Goal: Task Accomplishment & Management: Use online tool/utility

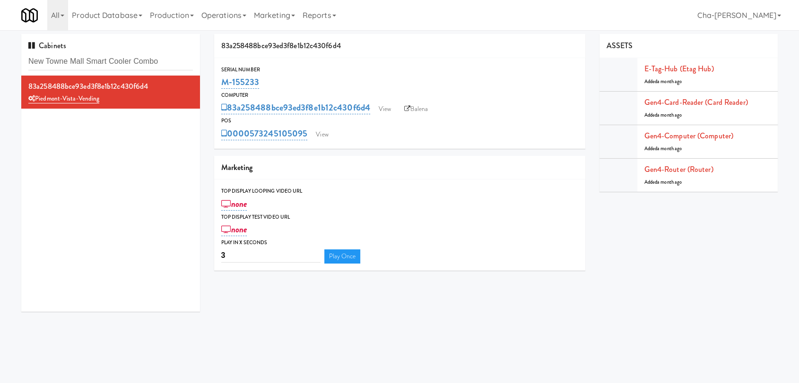
click at [79, 61] on input "New Towne Mall Smart Cooler Combo" at bounding box center [110, 61] width 165 height 17
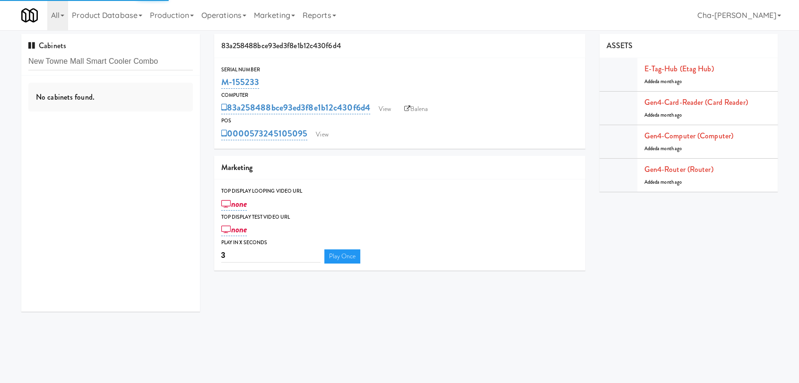
drag, startPoint x: 152, startPoint y: 61, endPoint x: 8, endPoint y: 65, distance: 144.7
click at [8, 65] on div "Cabinets New Towne Mall Smart Cooler Combo No cabinets found. 83a258488bce93ed3…" at bounding box center [399, 176] width 799 height 285
paste input "M-152450"
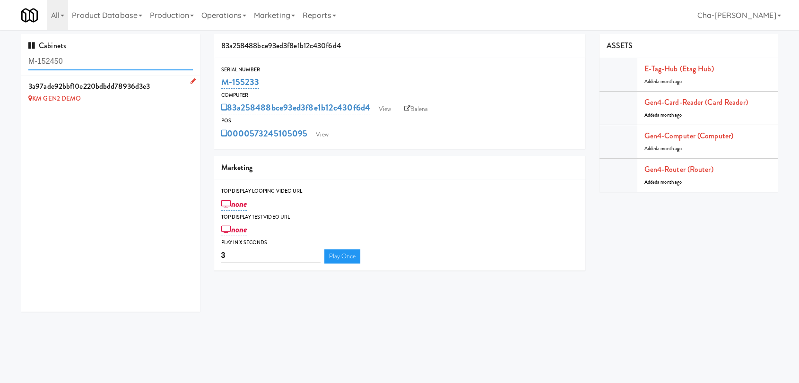
type input "M-152450"
click at [191, 78] on icon at bounding box center [193, 81] width 5 height 6
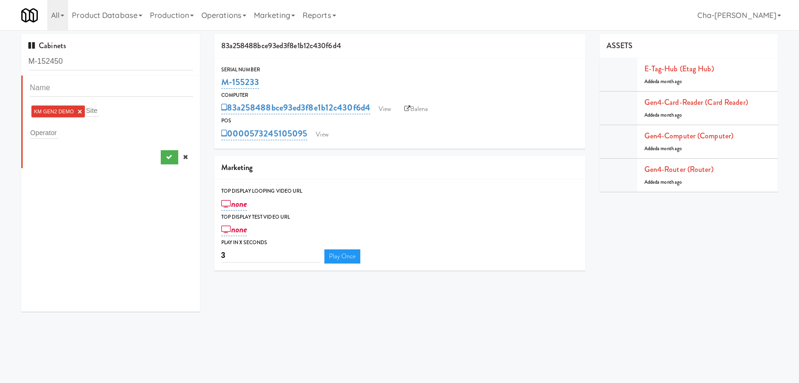
click at [80, 111] on link "×" at bounding box center [80, 112] width 4 height 8
click at [50, 132] on input "text" at bounding box center [44, 131] width 28 height 12
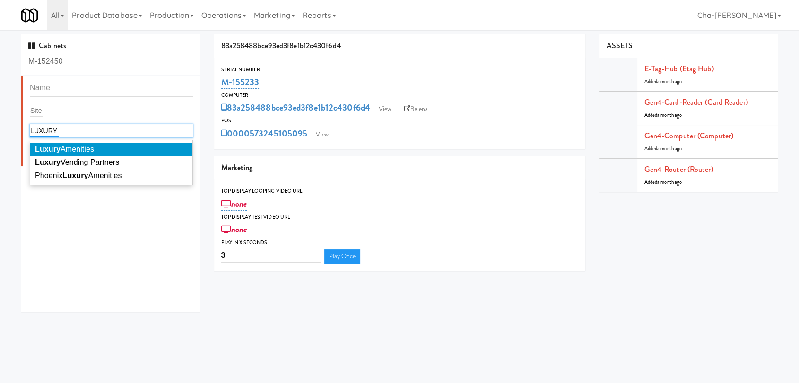
type input "LUXURY"
click at [61, 148] on span "Luxury Amenities" at bounding box center [64, 149] width 59 height 8
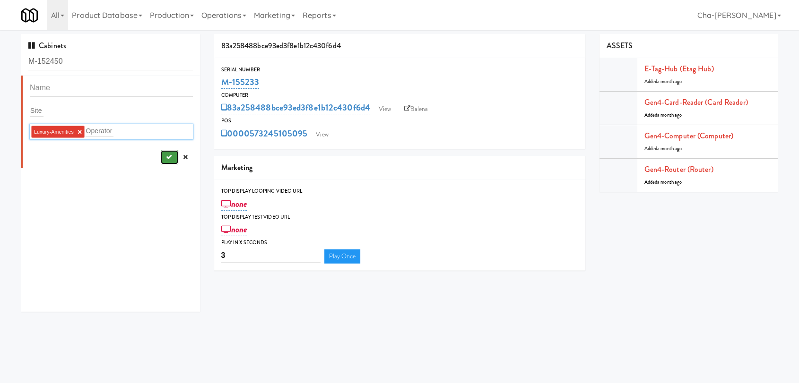
click at [162, 160] on button "submit" at bounding box center [169, 157] width 17 height 14
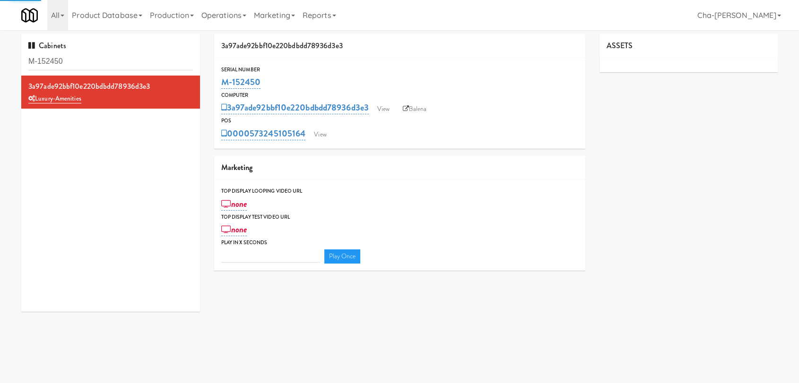
type input "3"
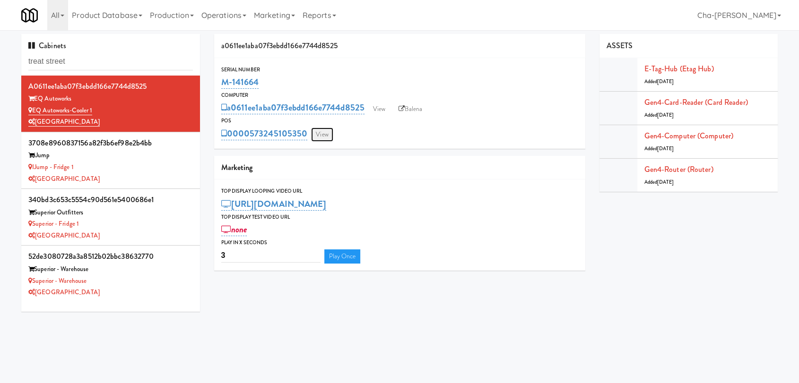
click at [324, 130] on link "View" at bounding box center [322, 135] width 22 height 14
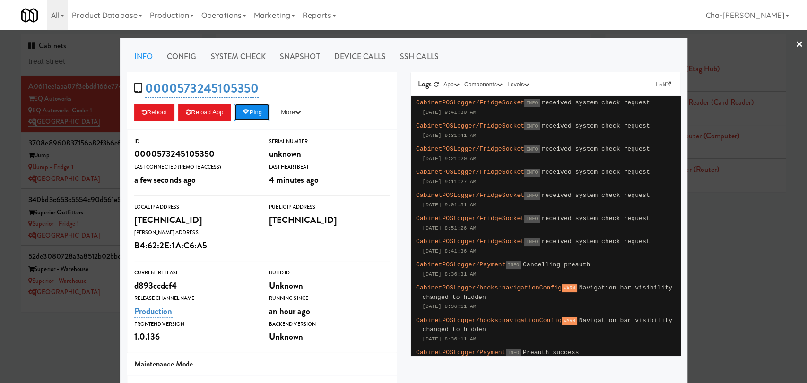
click at [254, 115] on button "Ping" at bounding box center [251, 112] width 35 height 17
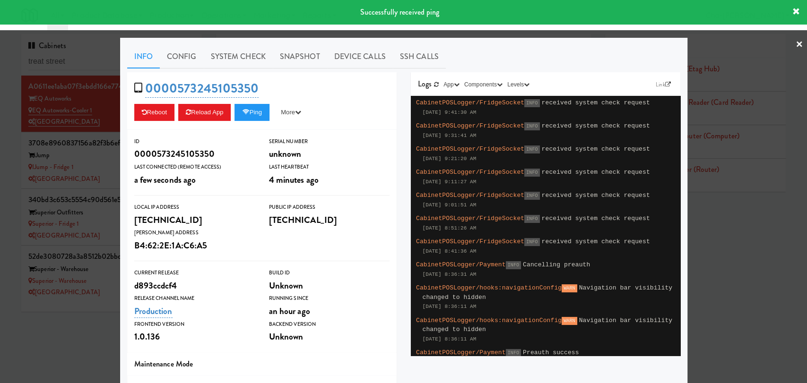
click at [739, 252] on div at bounding box center [403, 191] width 807 height 383
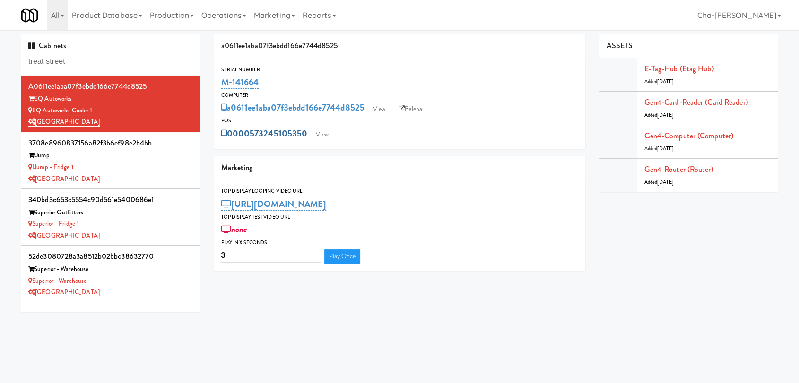
drag, startPoint x: 309, startPoint y: 136, endPoint x: 251, endPoint y: 138, distance: 58.6
click at [251, 138] on div "0000573245105350 View" at bounding box center [399, 134] width 357 height 16
copy link "573245105350"
click at [352, 140] on div "0000573245105350 View" at bounding box center [399, 134] width 357 height 16
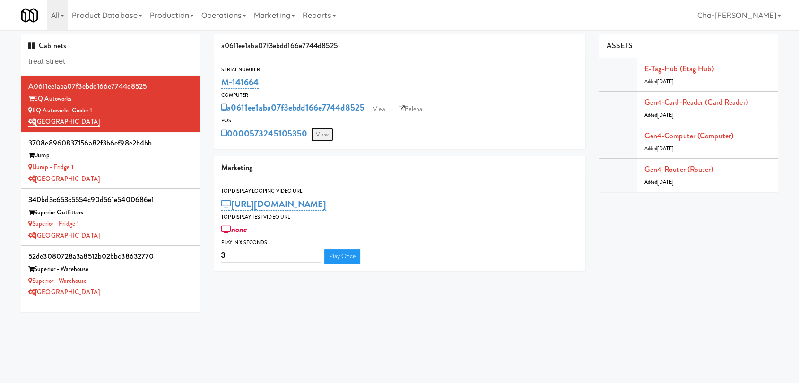
click at [318, 139] on link "View" at bounding box center [322, 135] width 22 height 14
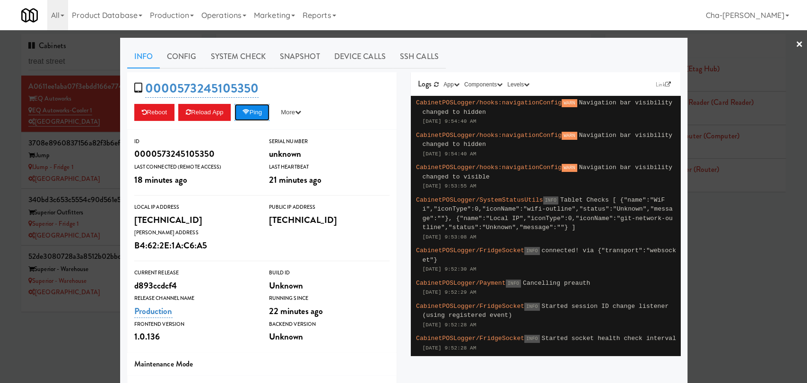
click at [254, 111] on button "Ping" at bounding box center [251, 112] width 35 height 17
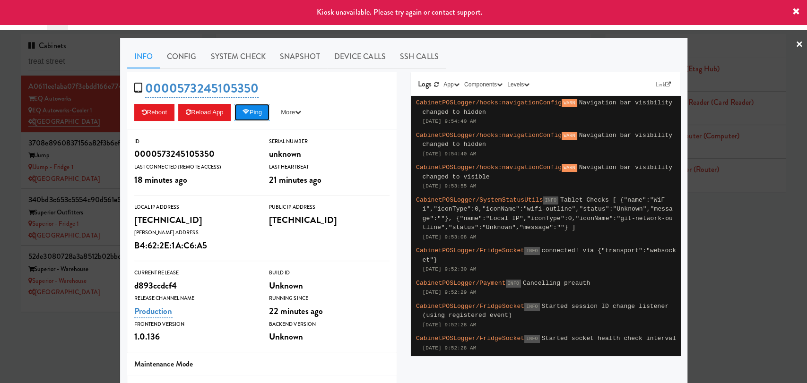
click at [254, 111] on button "Ping" at bounding box center [251, 112] width 35 height 17
click at [231, 50] on link "System Check" at bounding box center [238, 57] width 69 height 24
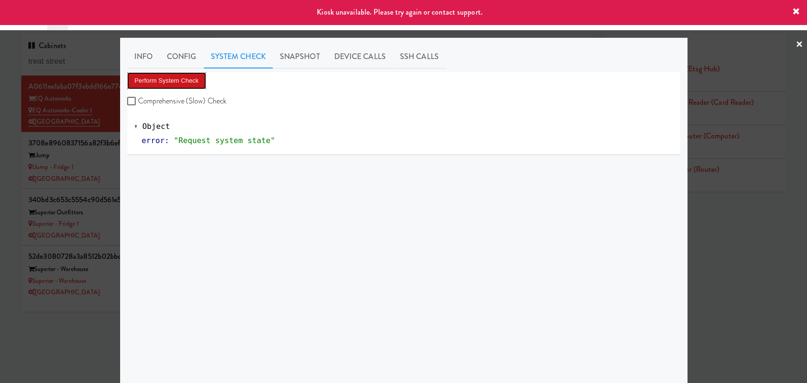
click at [153, 81] on button "Perform System Check" at bounding box center [166, 80] width 79 height 17
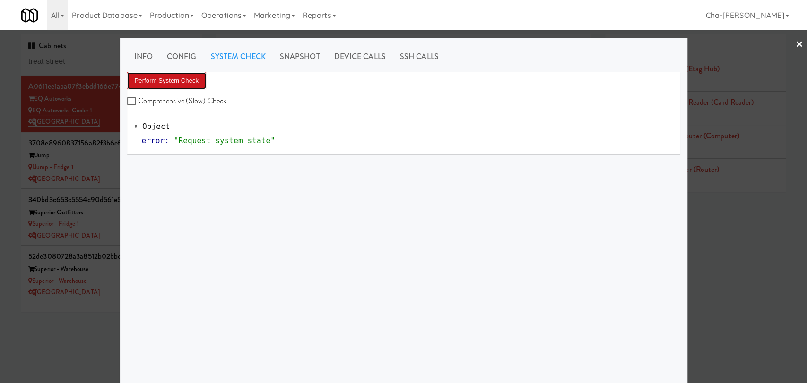
click at [172, 82] on button "Perform System Check" at bounding box center [166, 80] width 79 height 17
click at [752, 272] on div at bounding box center [403, 191] width 807 height 383
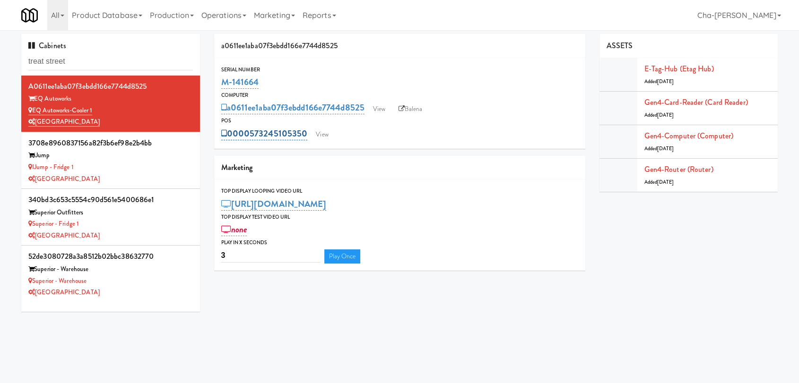
drag, startPoint x: 308, startPoint y: 134, endPoint x: 252, endPoint y: 137, distance: 55.9
click at [252, 137] on div "0000573245105350 View" at bounding box center [399, 134] width 357 height 16
copy link "573245105350"
click at [137, 112] on div "EQ Autoworks-Cooler 1" at bounding box center [110, 111] width 165 height 12
click at [329, 134] on link "View" at bounding box center [322, 135] width 22 height 14
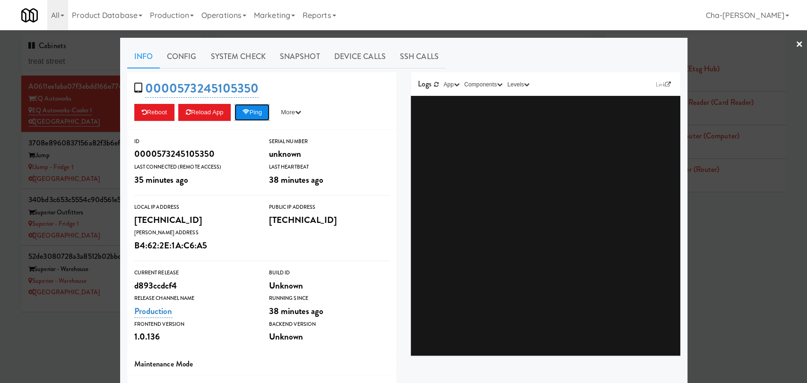
click at [260, 116] on button "Ping" at bounding box center [251, 112] width 35 height 17
click at [252, 114] on button "Ping" at bounding box center [251, 112] width 35 height 17
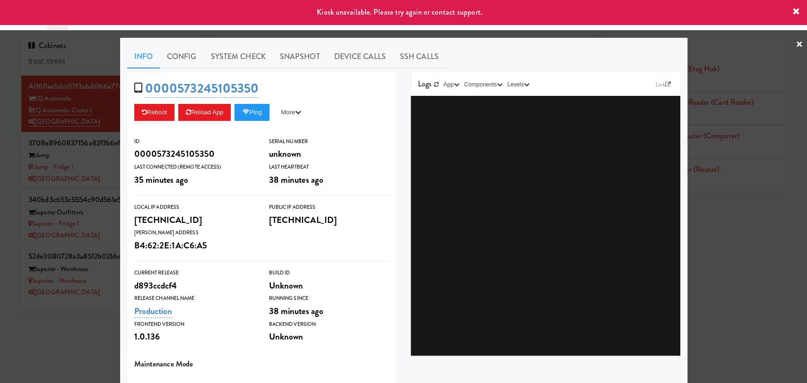
click at [753, 267] on div at bounding box center [403, 191] width 807 height 383
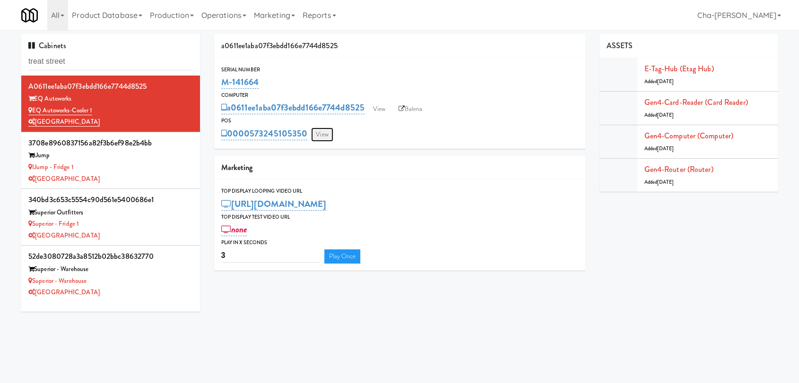
click at [320, 133] on link "View" at bounding box center [322, 135] width 22 height 14
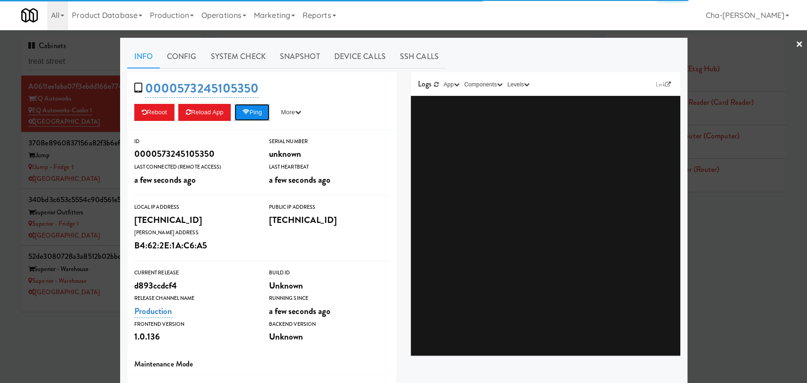
click at [249, 118] on button "Ping" at bounding box center [251, 112] width 35 height 17
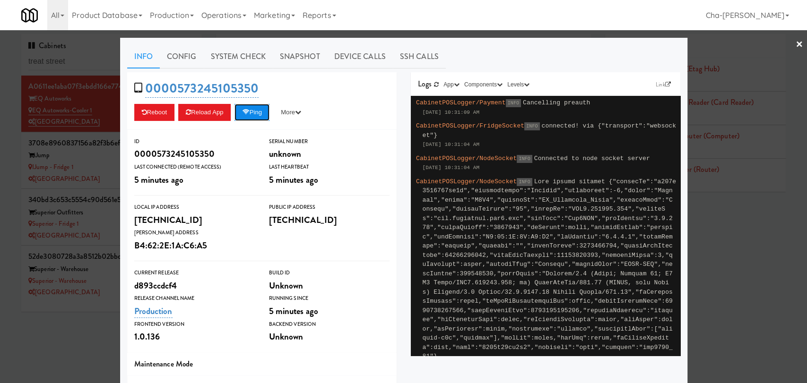
click at [257, 112] on button "Ping" at bounding box center [251, 112] width 35 height 17
click at [245, 52] on link "System Check" at bounding box center [238, 57] width 69 height 24
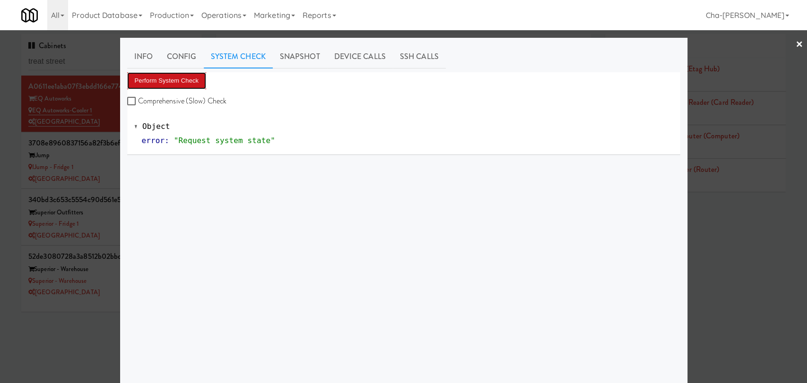
click at [181, 80] on button "Perform System Check" at bounding box center [166, 80] width 79 height 17
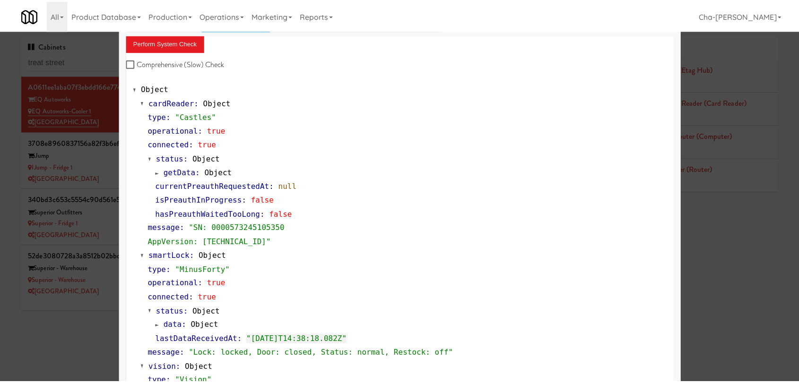
scroll to position [35, 0]
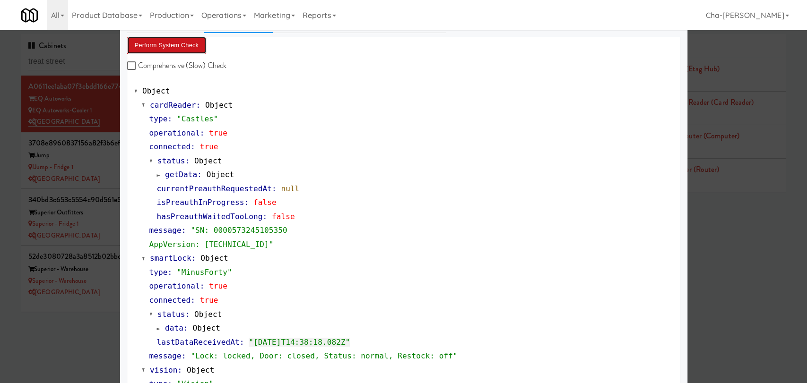
click at [174, 49] on button "Perform System Check" at bounding box center [166, 45] width 79 height 17
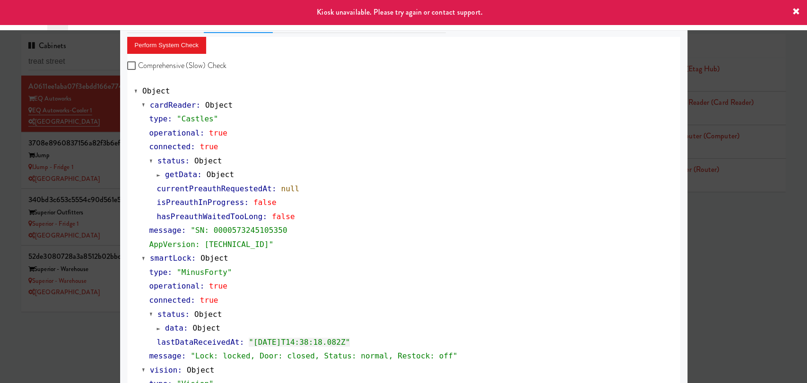
click at [745, 318] on div at bounding box center [403, 191] width 807 height 383
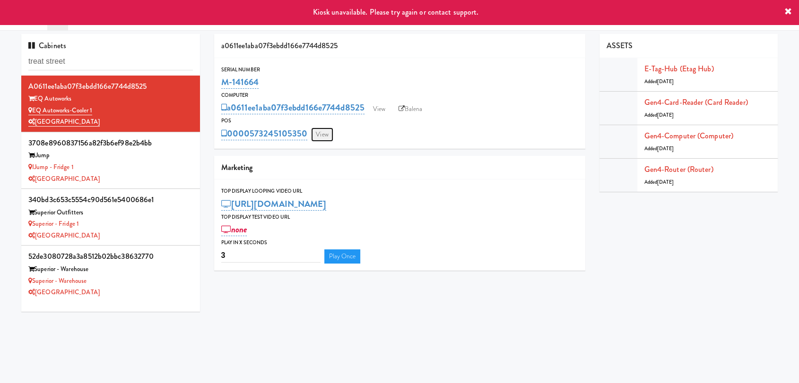
click at [321, 139] on link "View" at bounding box center [322, 135] width 22 height 14
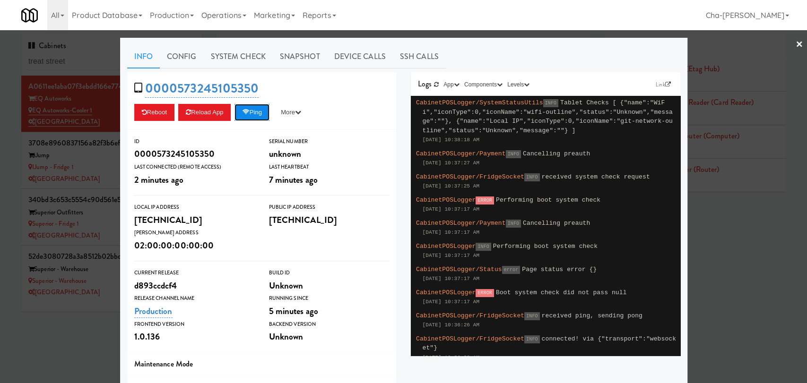
click at [262, 105] on button "Ping" at bounding box center [251, 112] width 35 height 17
click at [242, 104] on button "Ping" at bounding box center [251, 112] width 35 height 17
